Goal: Find specific page/section: Find specific page/section

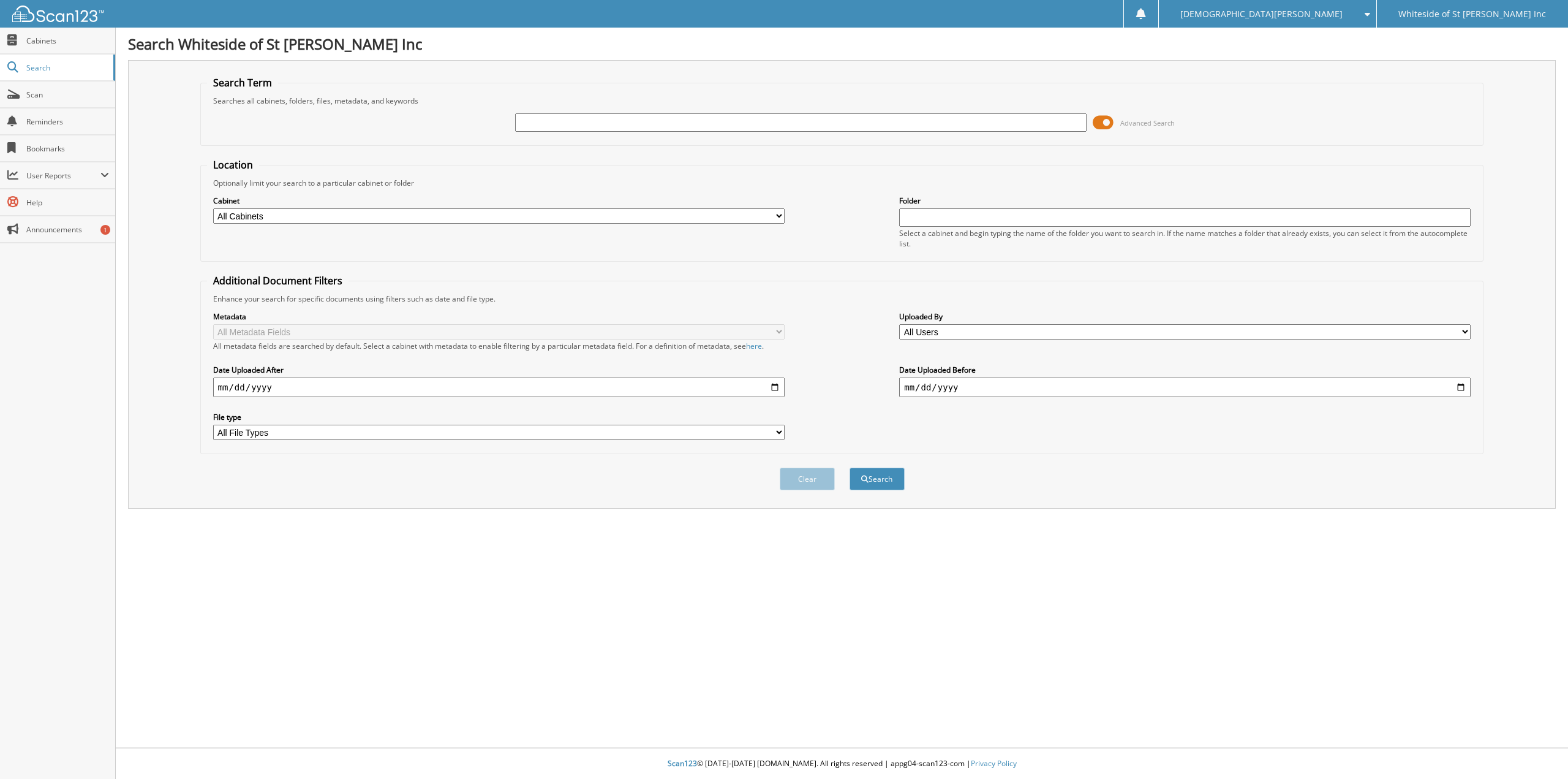
click at [512, 120] on div "Advanced Search" at bounding box center [842, 122] width 1271 height 33
click at [524, 123] on input "text" at bounding box center [801, 123] width 572 height 19
type input "[PERSON_NAME]"
click at [850, 468] on button "Search" at bounding box center [877, 478] width 55 height 22
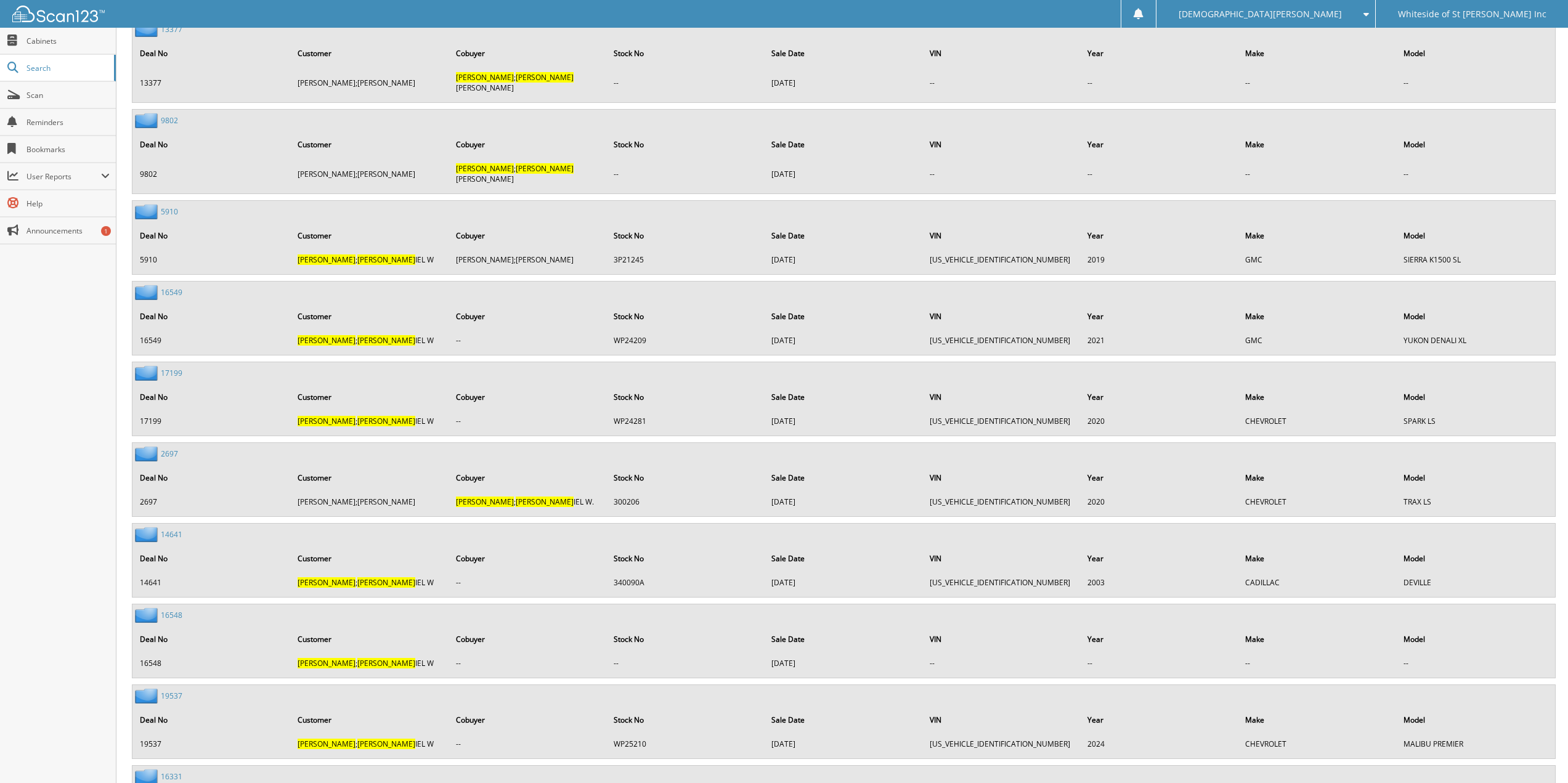
scroll to position [2340, 0]
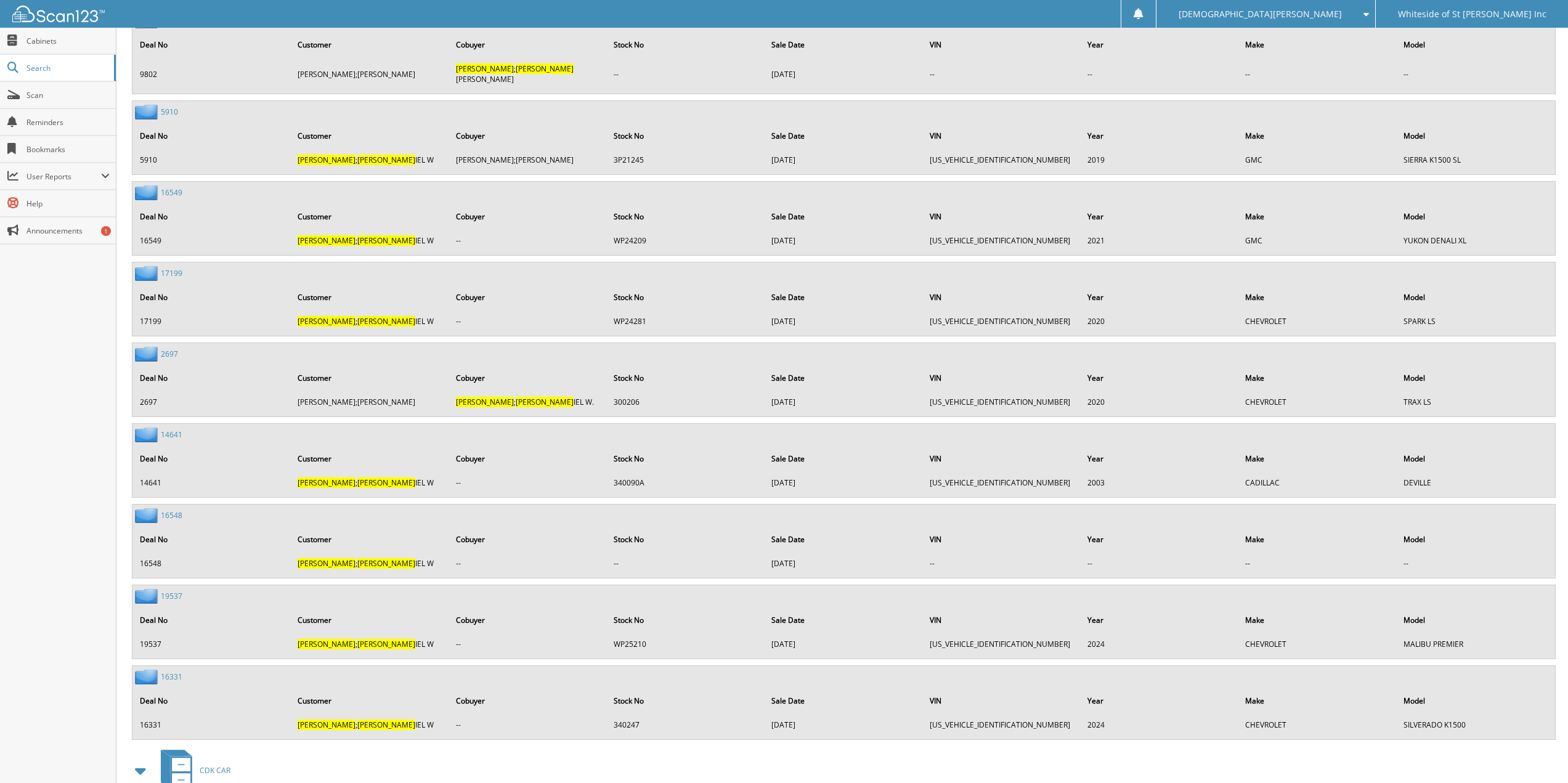
click at [174, 590] on link "19537" at bounding box center [172, 595] width 22 height 10
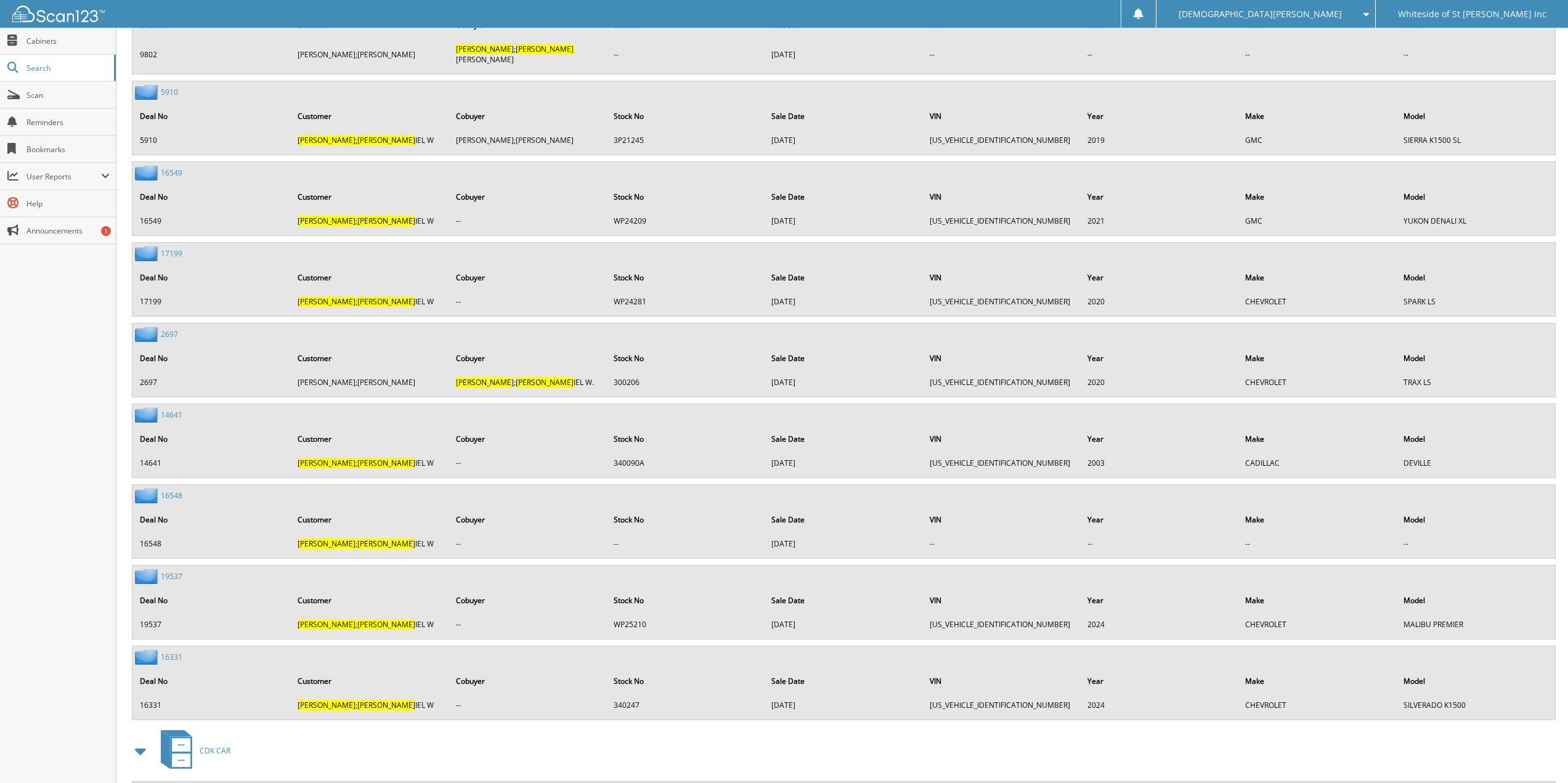
scroll to position [2464, 0]
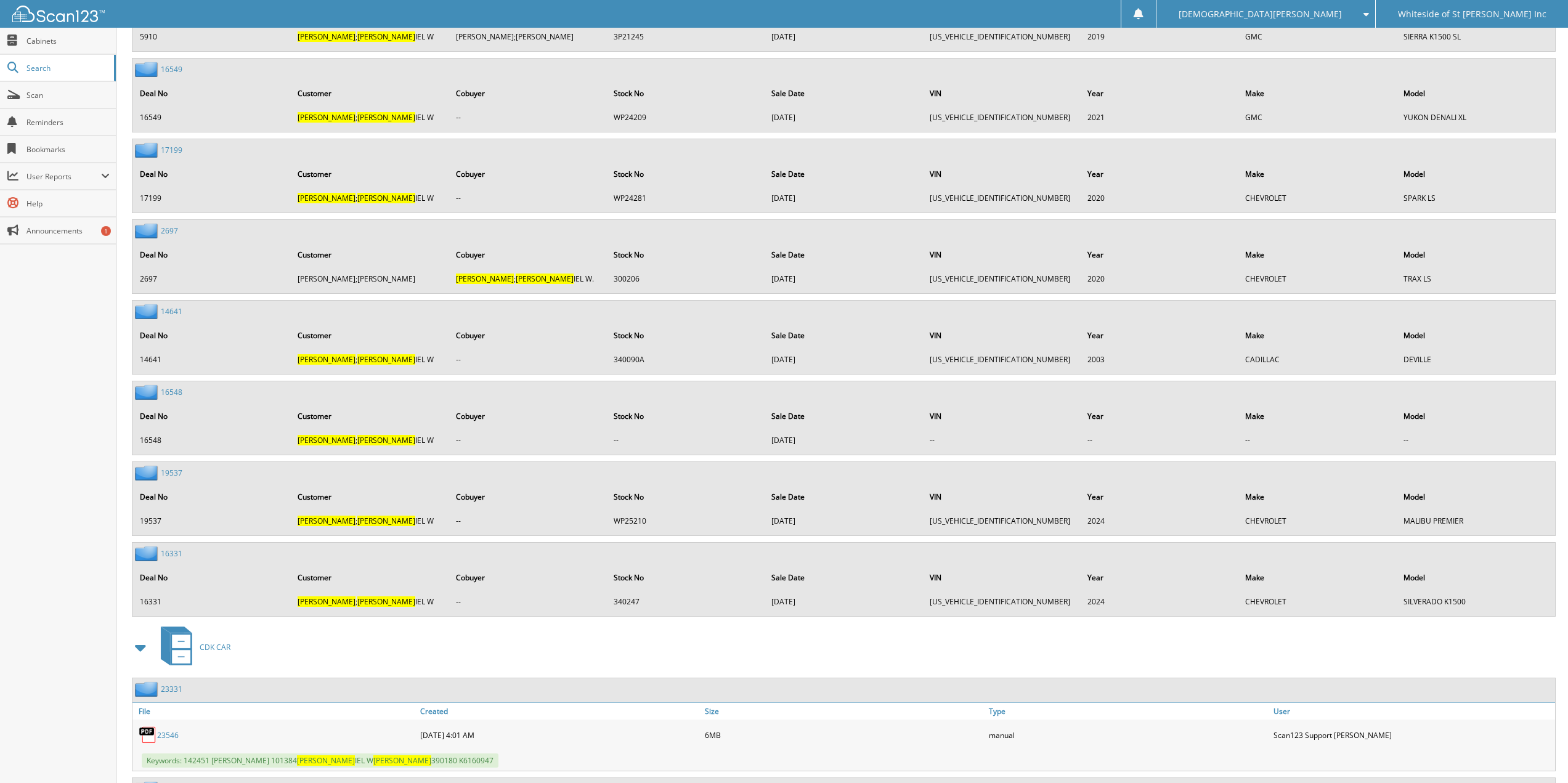
click at [165, 548] on link "16331" at bounding box center [172, 553] width 22 height 10
